Goal: Task Accomplishment & Management: Manage account settings

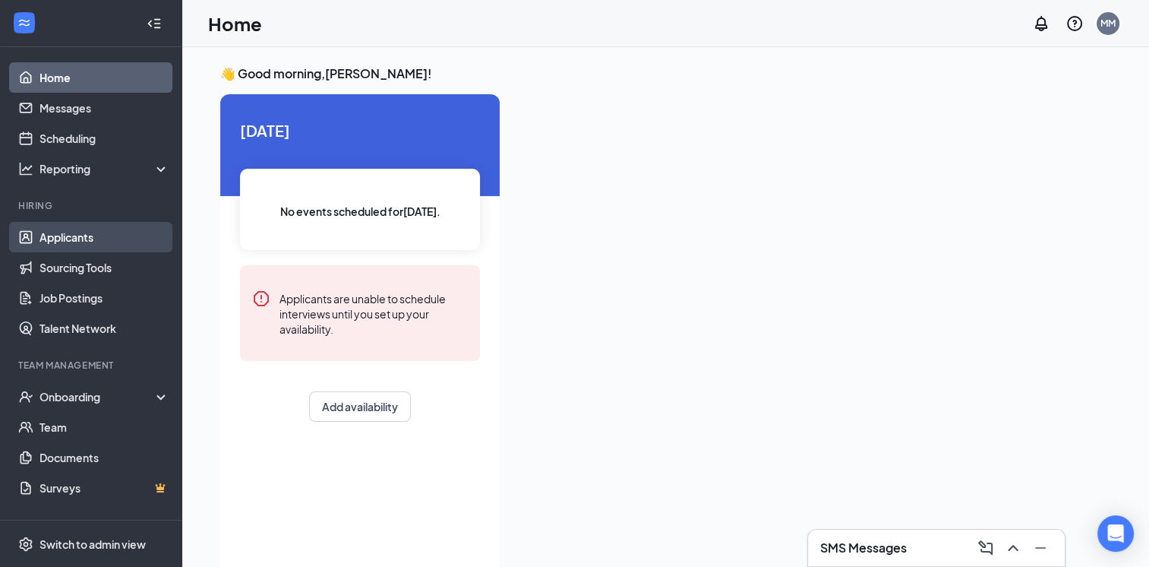
click at [107, 228] on link "Applicants" at bounding box center [104, 237] width 130 height 30
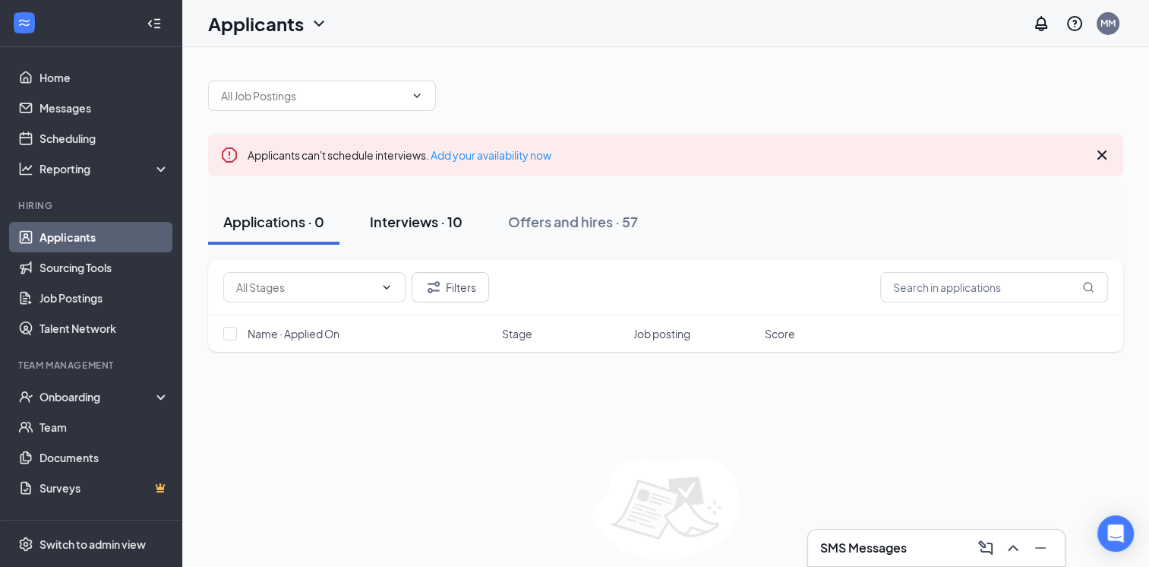
click at [409, 222] on div "Interviews · 10" at bounding box center [416, 221] width 93 height 19
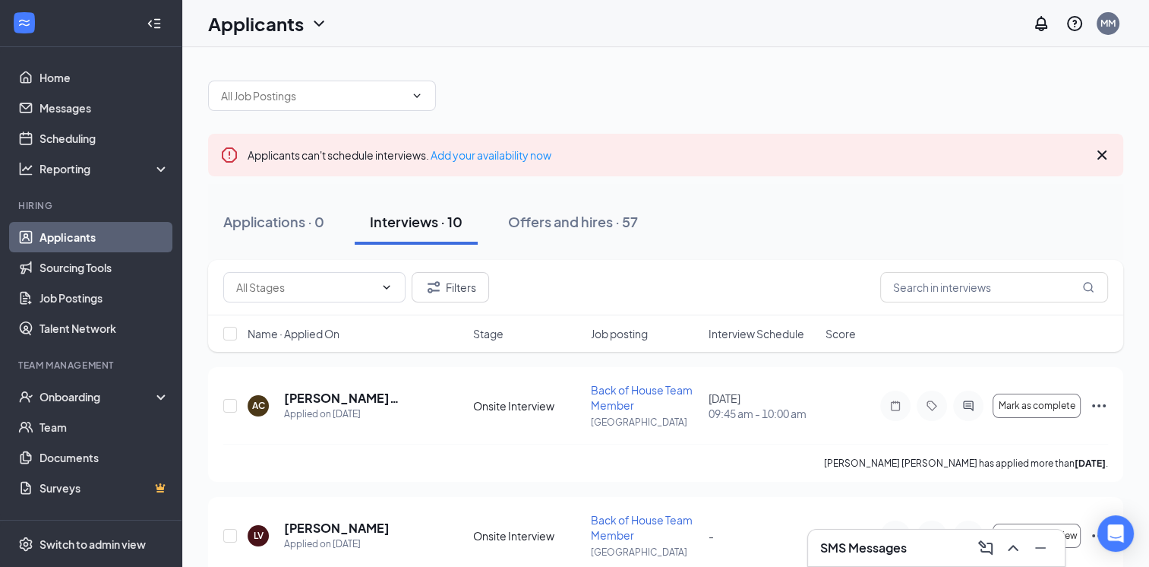
click at [737, 331] on span "Interview Schedule" at bounding box center [756, 333] width 96 height 15
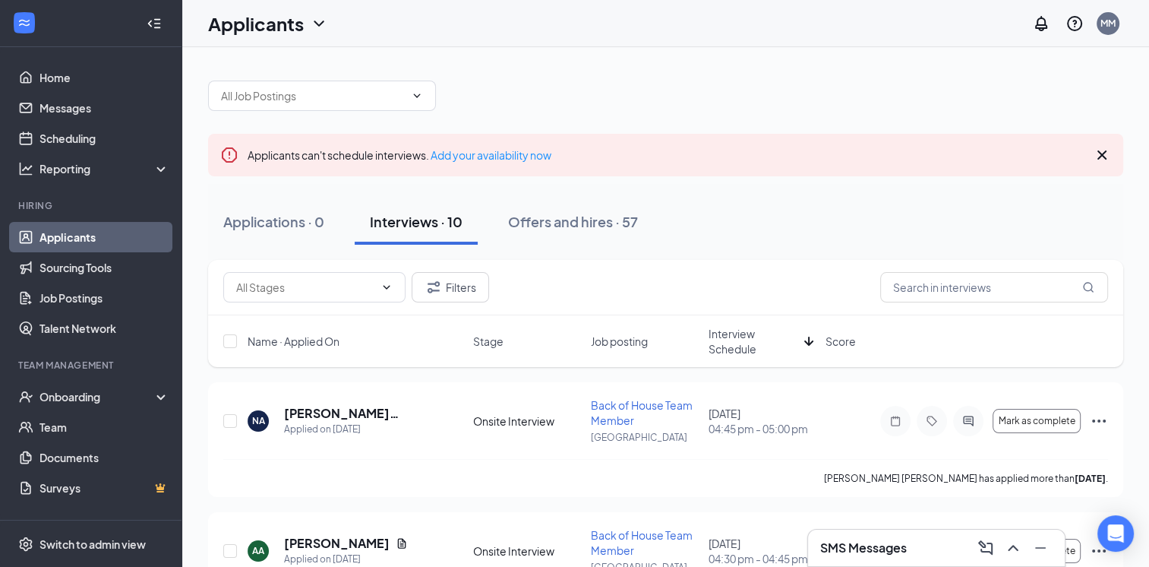
click at [734, 334] on span "Interview Schedule" at bounding box center [753, 341] width 90 height 30
click at [325, 422] on div "Applied on [DATE]" at bounding box center [358, 429] width 148 height 15
click at [333, 412] on h5 "[PERSON_NAME] [PERSON_NAME]" at bounding box center [358, 413] width 148 height 17
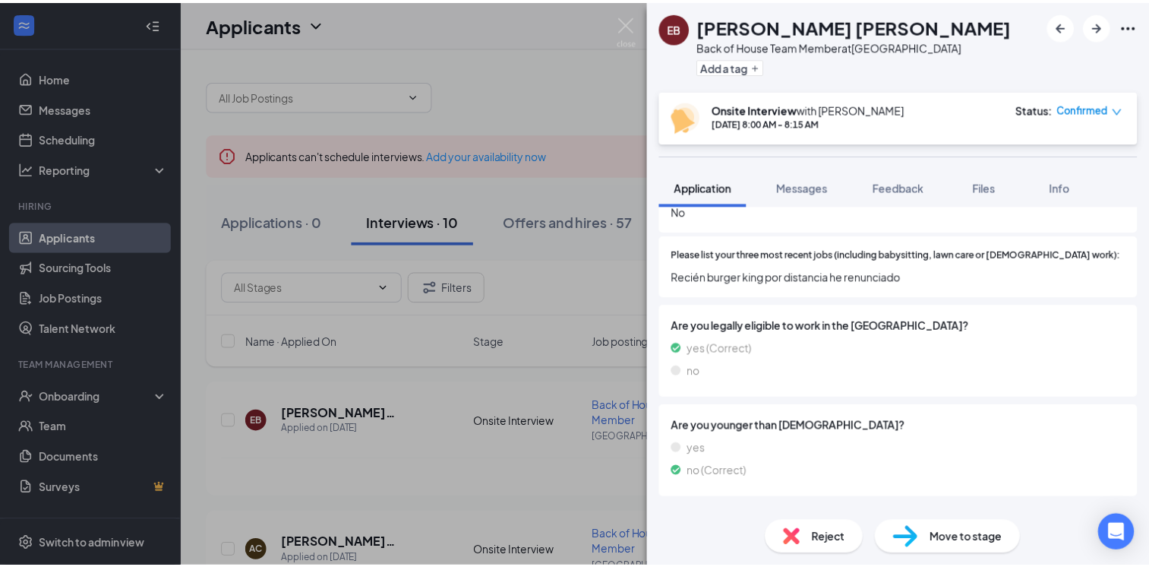
scroll to position [371, 0]
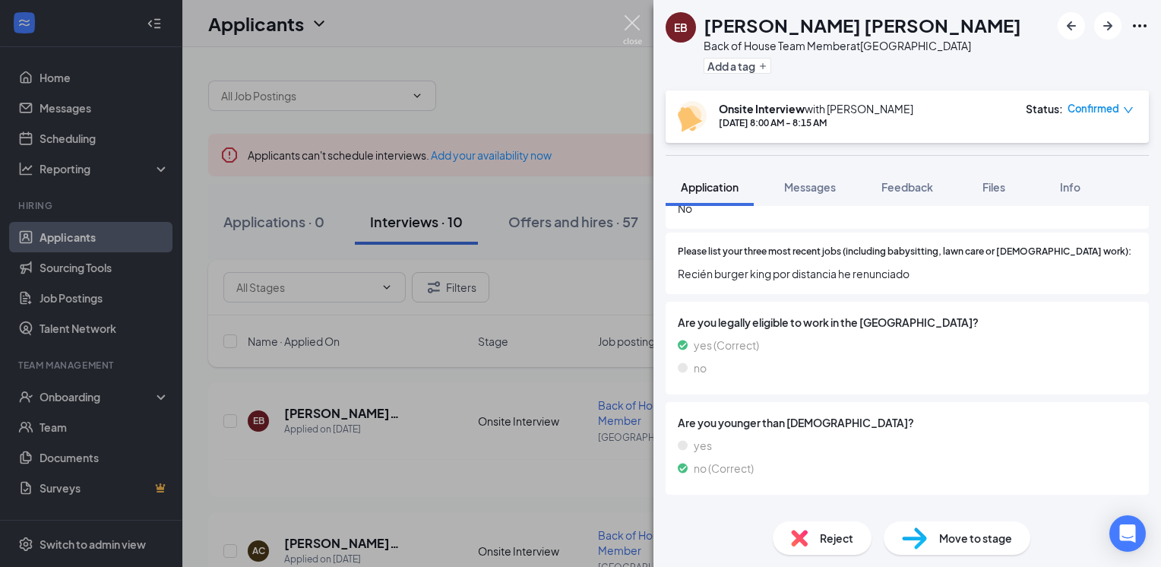
click at [635, 22] on img at bounding box center [632, 30] width 19 height 30
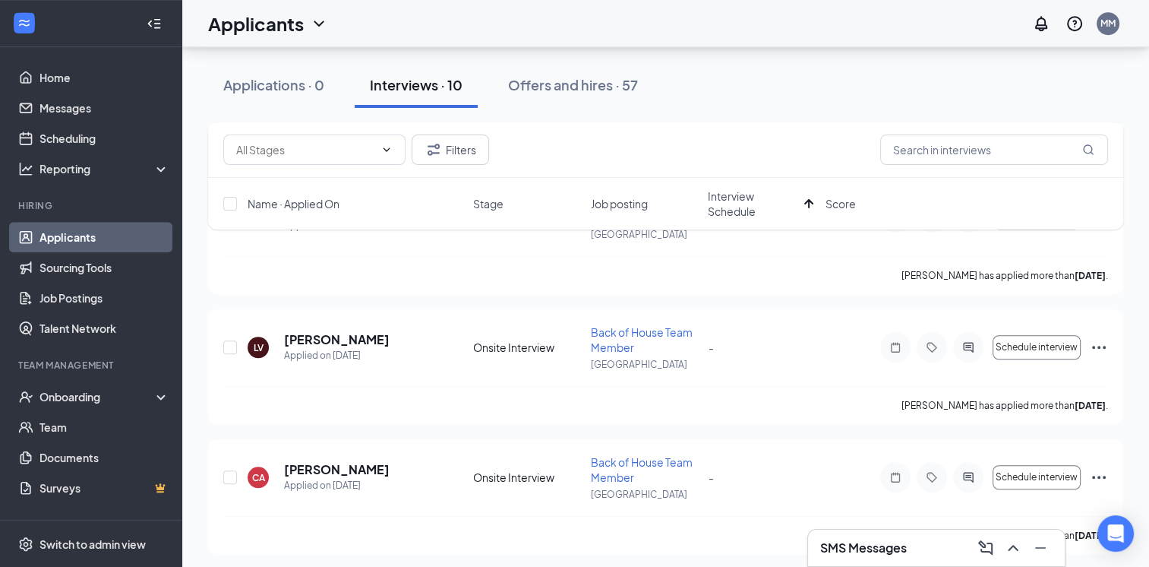
scroll to position [1115, 0]
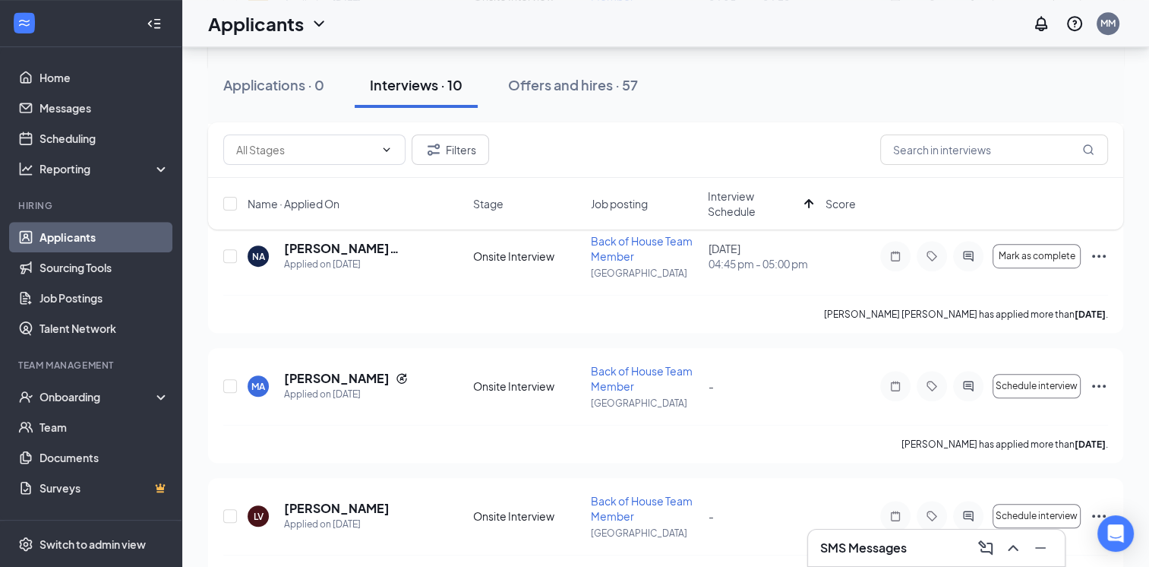
click at [487, 352] on div "MA [PERSON_NAME] Applied on [DATE] Onsite Interview Back of House Team Member S…" at bounding box center [665, 405] width 915 height 115
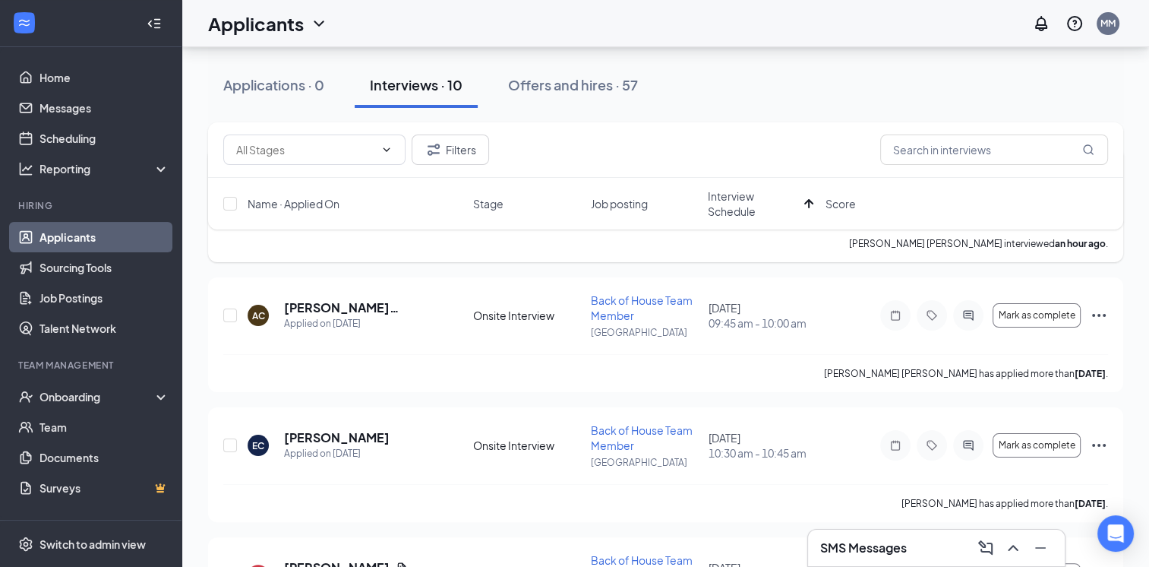
scroll to position [239, 0]
